Goal: Information Seeking & Learning: Learn about a topic

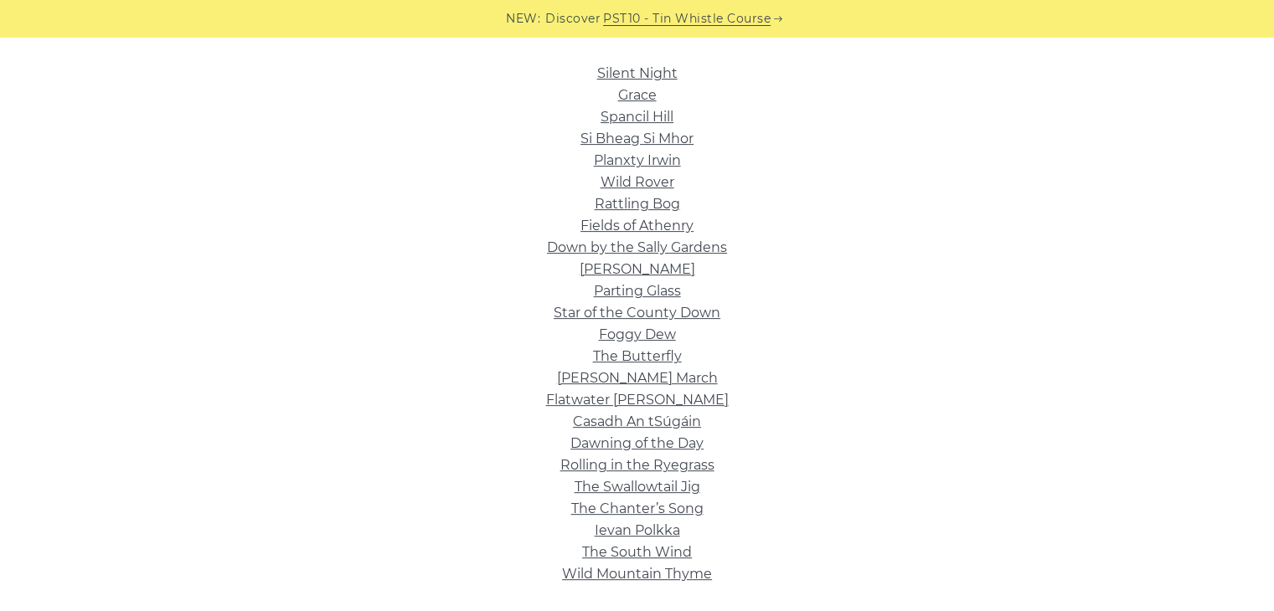
scroll to position [422, 0]
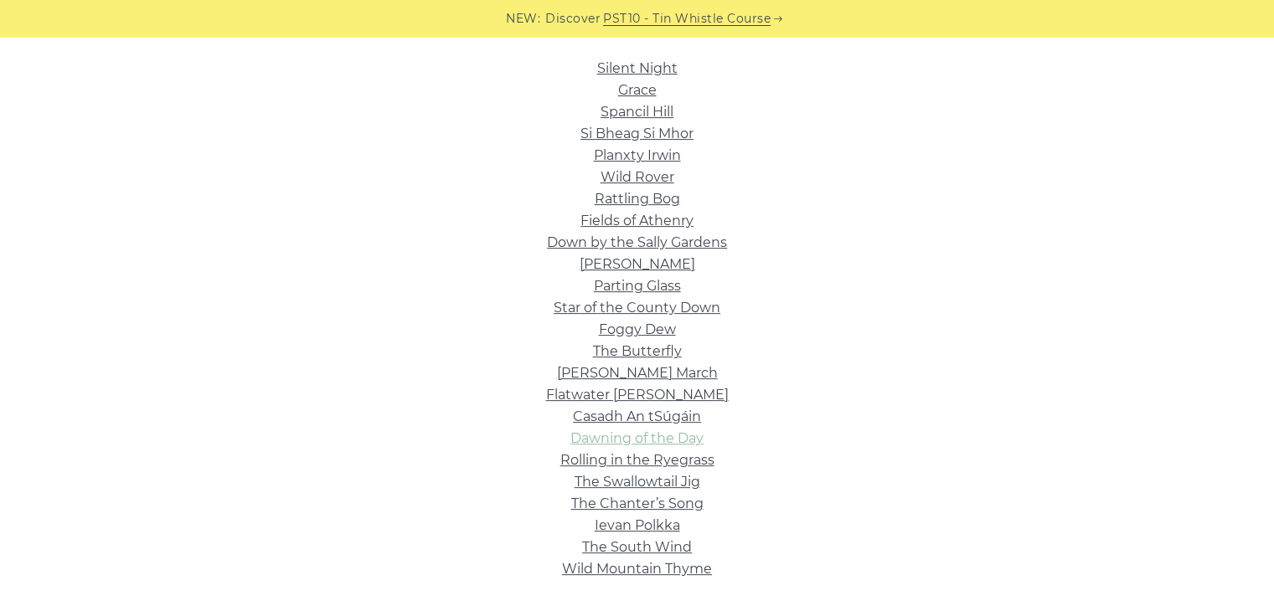
click at [623, 441] on link "Dawning of the Day" at bounding box center [636, 438] width 133 height 16
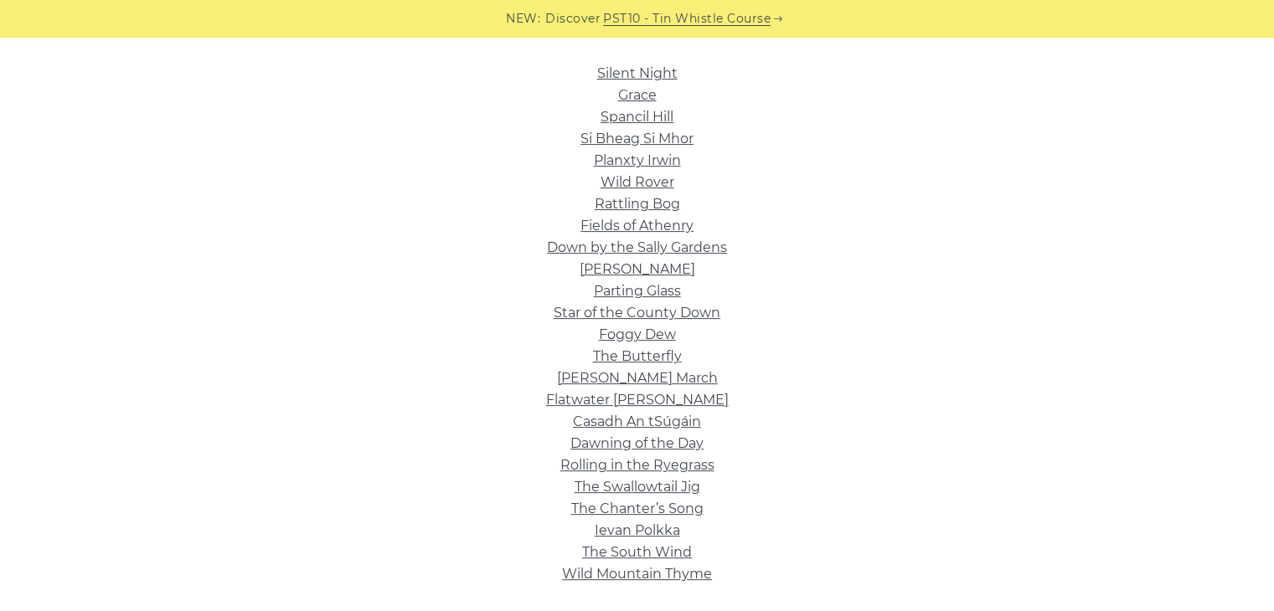
scroll to position [412, 0]
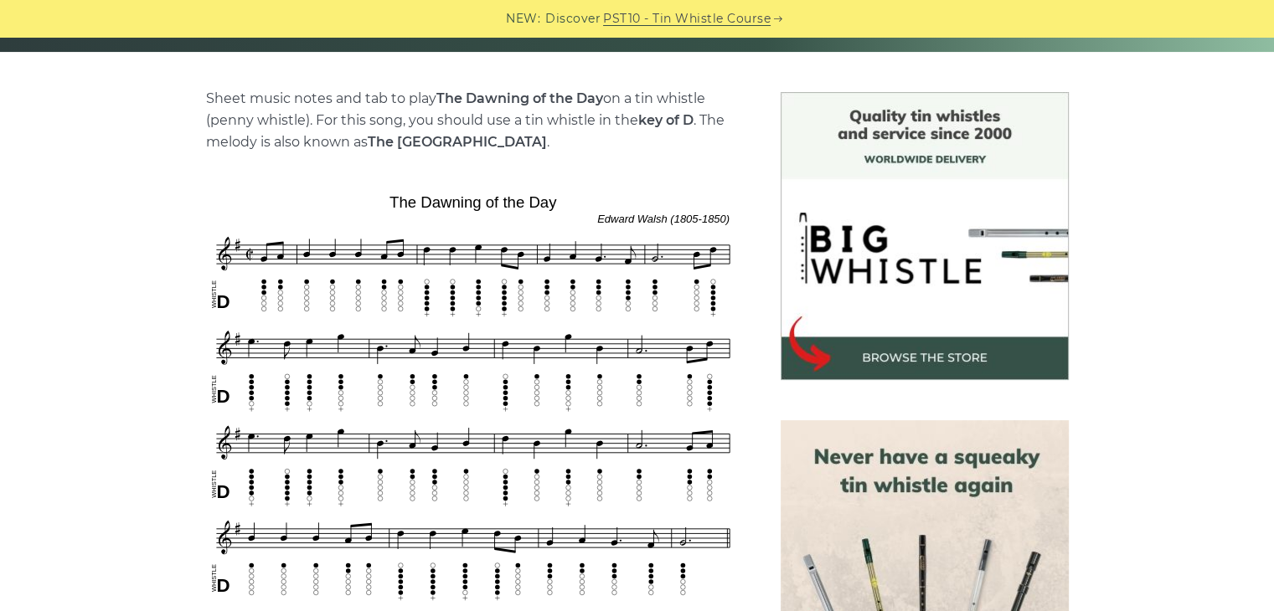
scroll to position [396, 0]
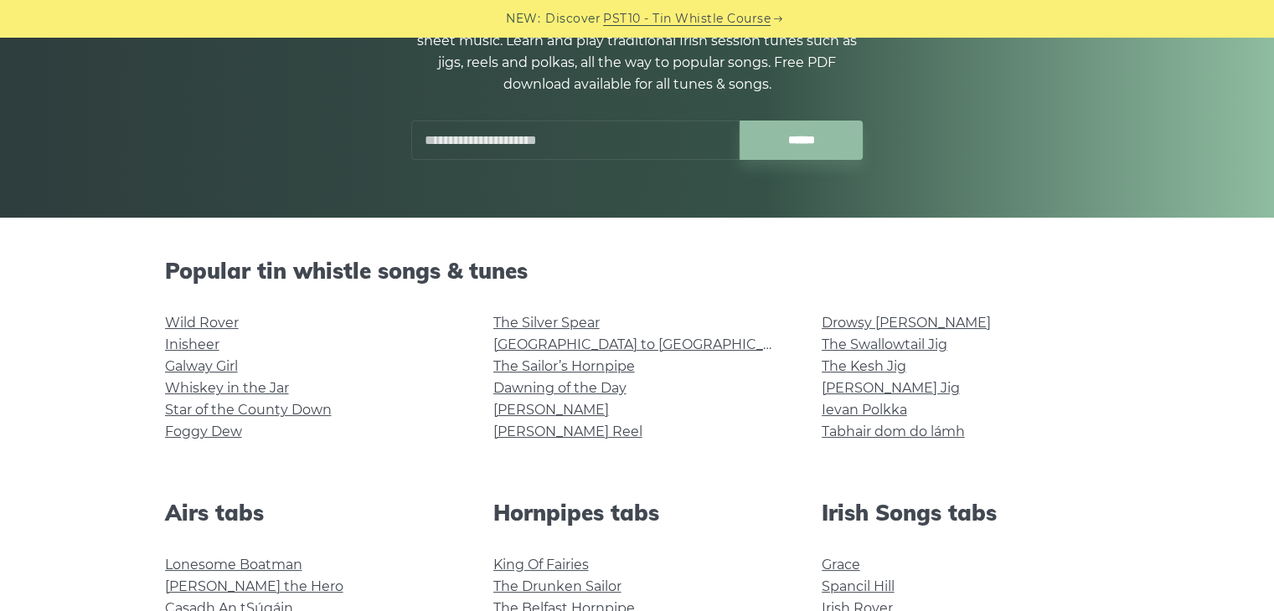
scroll to position [229, 0]
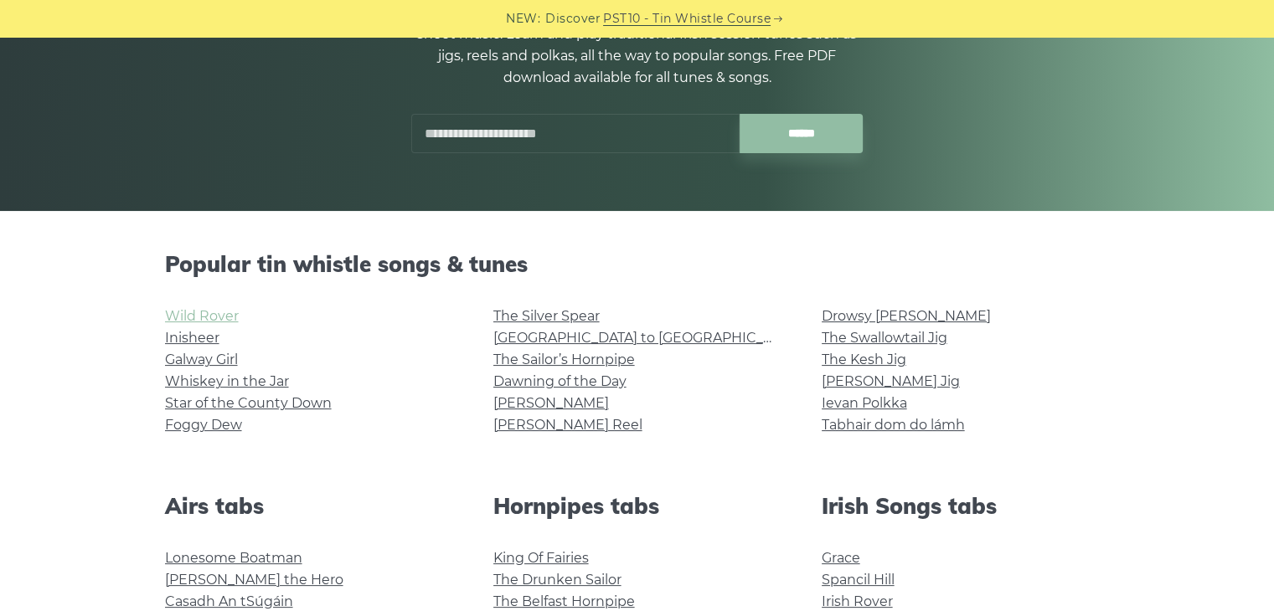
click at [198, 314] on link "Wild Rover" at bounding box center [202, 316] width 74 height 16
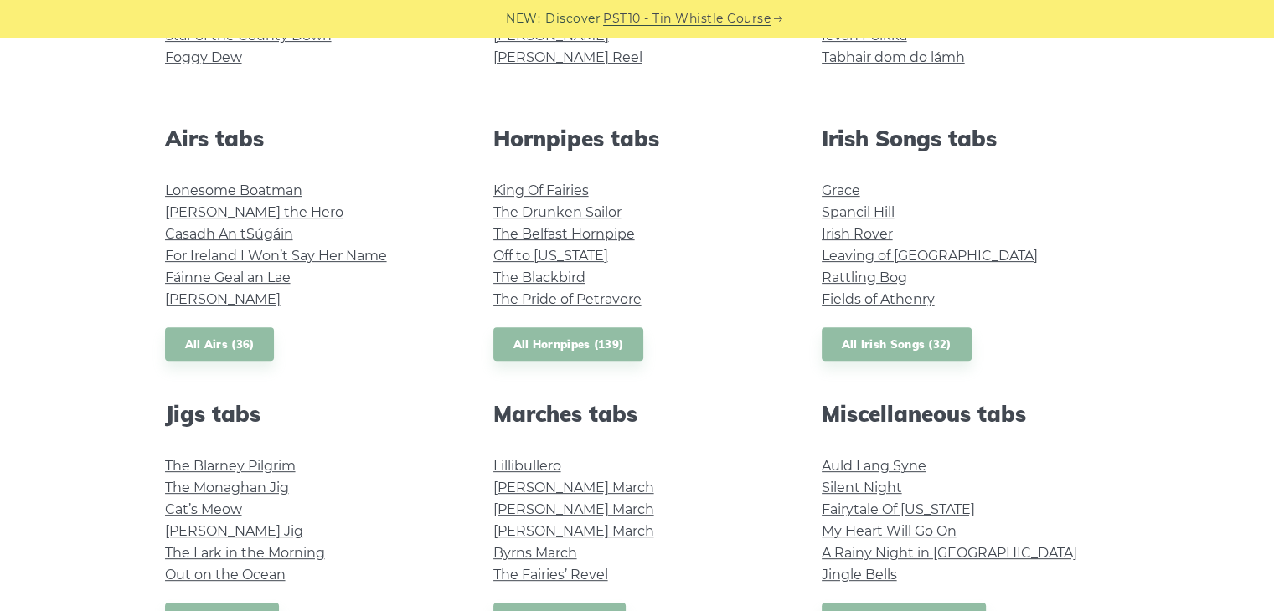
scroll to position [603, 0]
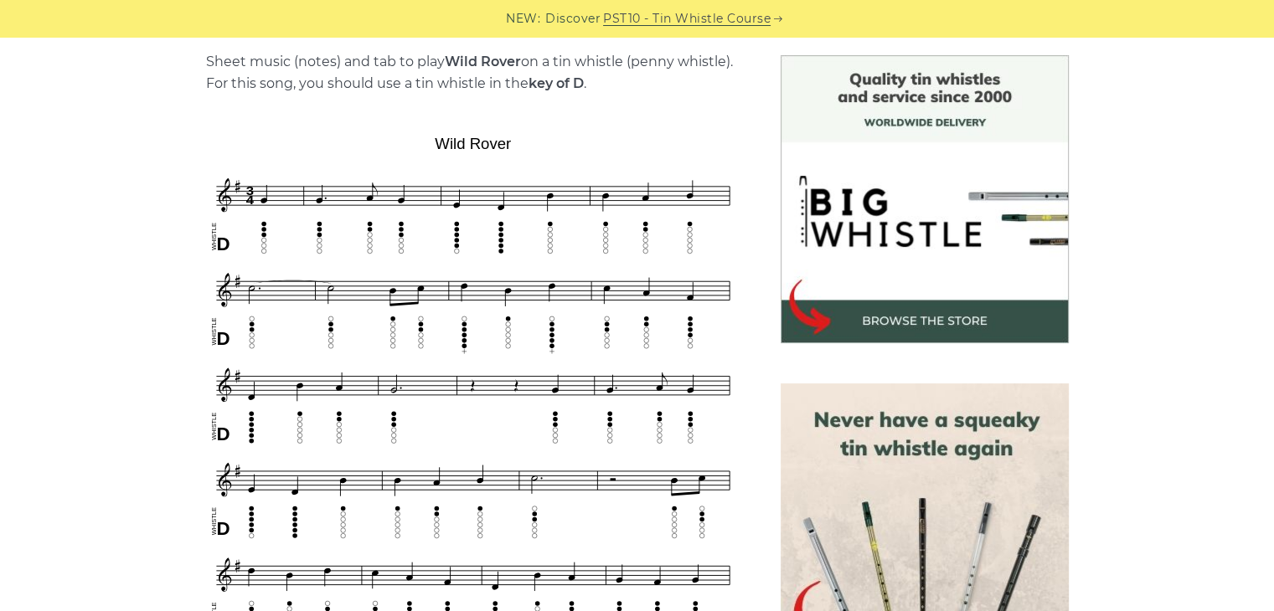
scroll to position [428, 0]
